Goal: Task Accomplishment & Management: Use online tool/utility

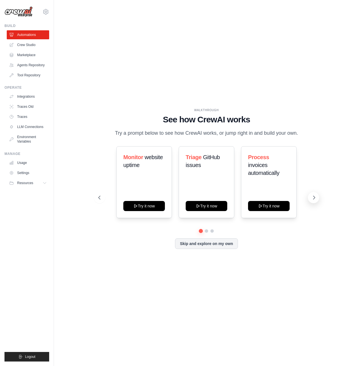
click at [315, 201] on icon at bounding box center [314, 198] width 6 height 6
click at [34, 46] on link "Crew Studio" at bounding box center [28, 44] width 42 height 9
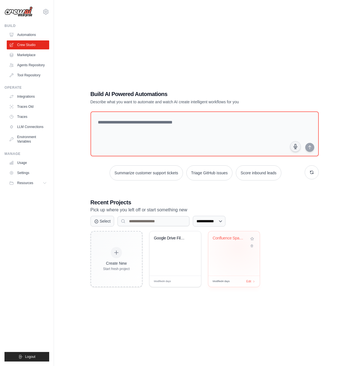
click at [240, 245] on div "Confluence Space Search Automation" at bounding box center [234, 242] width 42 height 13
click at [25, 43] on link "Crew Studio" at bounding box center [28, 44] width 42 height 9
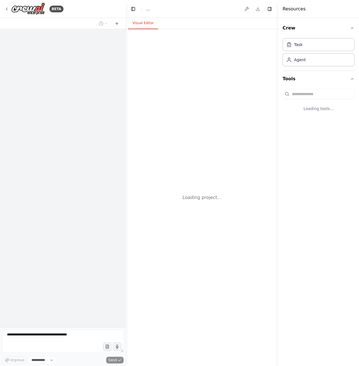
select select "****"
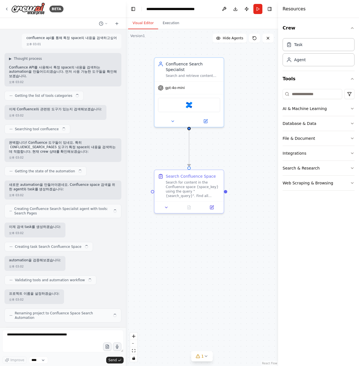
scroll to position [114, 0]
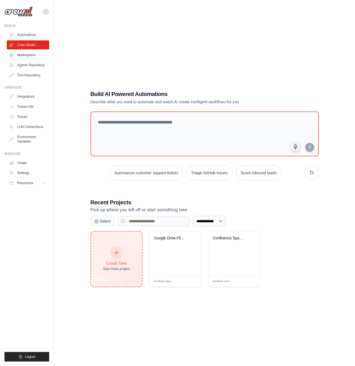
click at [118, 250] on icon at bounding box center [116, 253] width 6 height 6
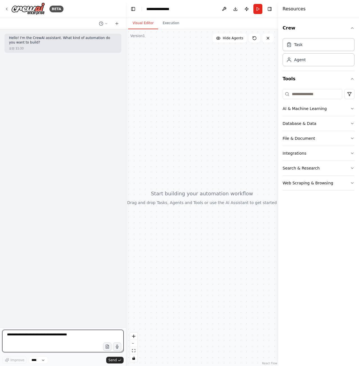
click at [60, 341] on textarea at bounding box center [62, 341] width 121 height 22
paste textarea "**********"
type textarea "**********"
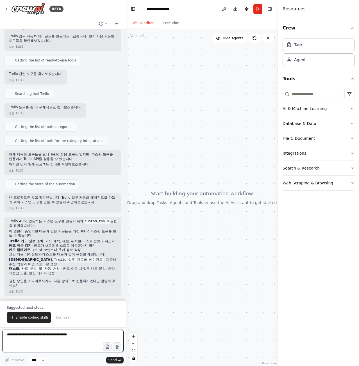
scroll to position [118, 0]
click at [26, 317] on span "Enable coding skills" at bounding box center [31, 317] width 33 height 4
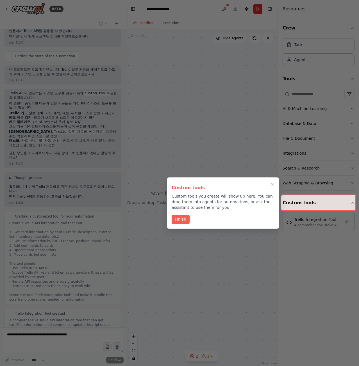
scroll to position [427, 0]
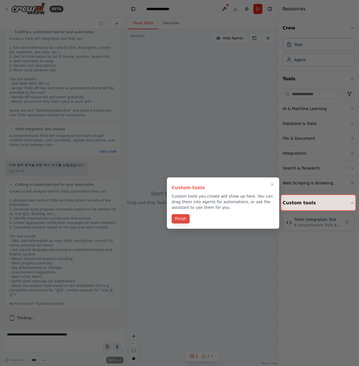
click at [180, 220] on button "Finish" at bounding box center [181, 218] width 18 height 9
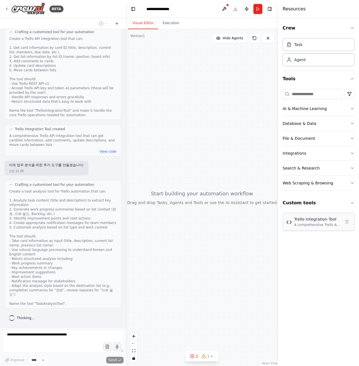
click at [316, 226] on div "A comprehensive Trello API integration tool that can get card/list information,…" at bounding box center [317, 225] width 47 height 4
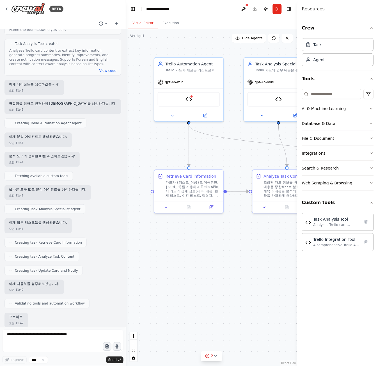
scroll to position [734, 0]
